Goal: Information Seeking & Learning: Get advice/opinions

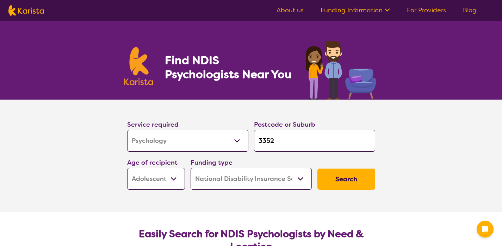
select select "Psychology"
select select "AS"
select select "NDIS"
select select "Psychology"
select select "AS"
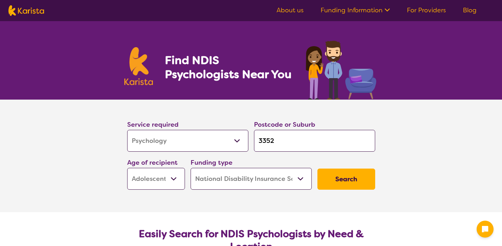
select select "NDIS"
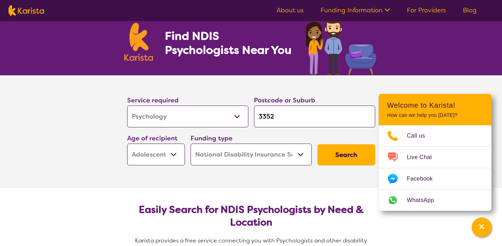
click at [299, 115] on input "3352" at bounding box center [314, 117] width 121 height 22
type input "335"
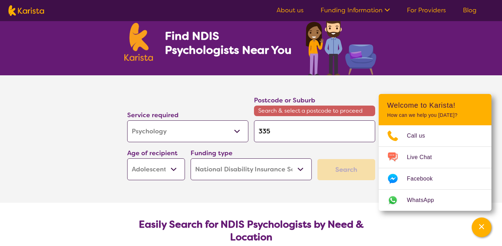
type input "33"
type input "3"
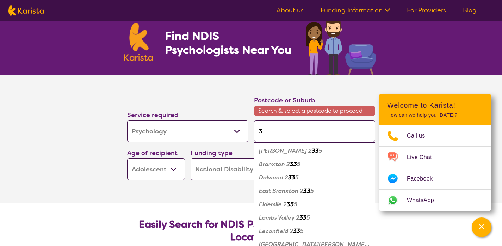
type input "35"
type input "350"
type input "3500"
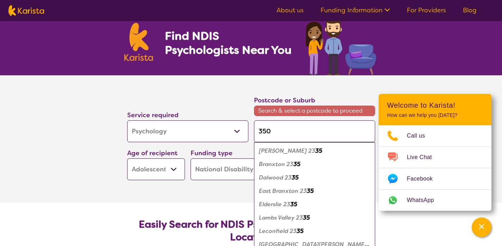
type input "3500"
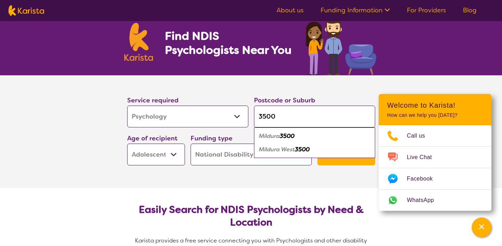
type input "3500"
click at [299, 141] on div "Mildura 3500" at bounding box center [314, 136] width 114 height 13
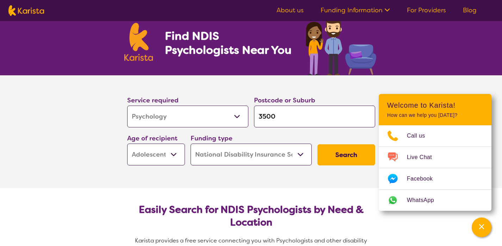
click at [168, 155] on select "Early Childhood - 0 to 9 Child - 10 to 11 Adolescent - 12 to 17 Adult - 18 to 6…" at bounding box center [156, 155] width 58 height 22
click at [127, 144] on select "Early Childhood - 0 to 9 Child - 10 to 11 Adolescent - 12 to 17 Adult - 18 to 6…" at bounding box center [156, 155] width 58 height 22
click at [352, 160] on button "Search" at bounding box center [346, 154] width 58 height 21
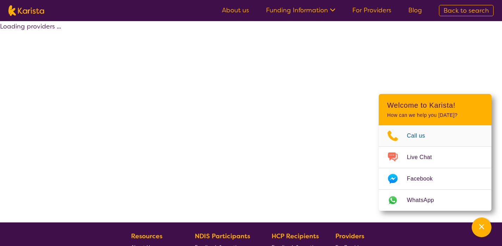
select select "by_score"
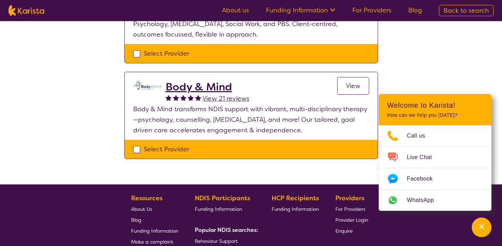
scroll to position [231, 0]
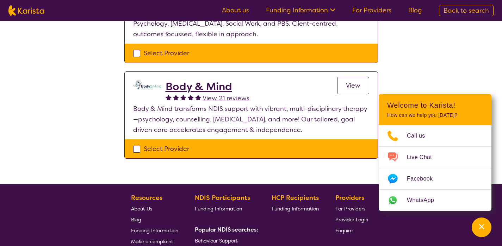
scroll to position [24, 0]
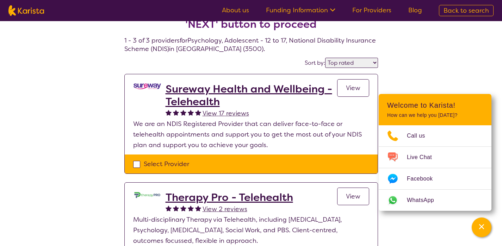
select select "Psychology"
select select "AS"
select select "NDIS"
select select "Psychology"
select select "AS"
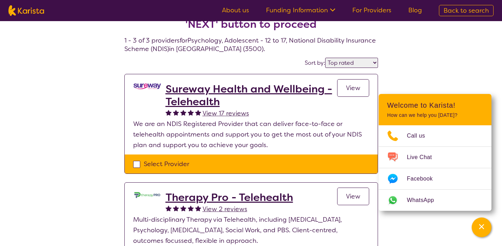
select select "NDIS"
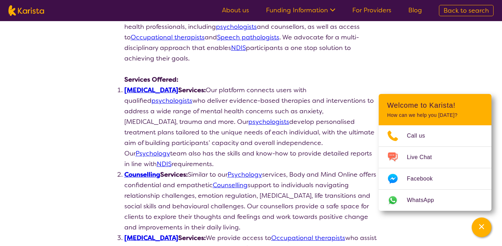
scroll to position [152, 0]
